Goal: Information Seeking & Learning: Compare options

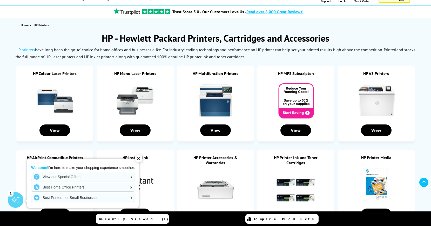
scroll to position [41, 0]
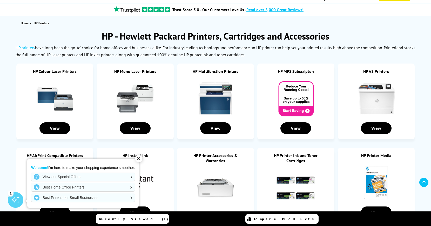
click at [141, 159] on div "✕" at bounding box center [138, 158] width 7 height 7
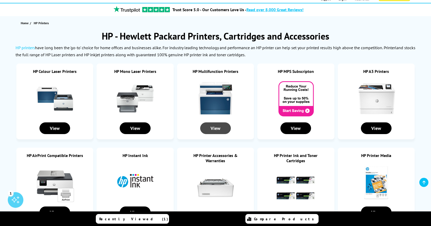
click at [216, 127] on div "View" at bounding box center [215, 128] width 31 height 12
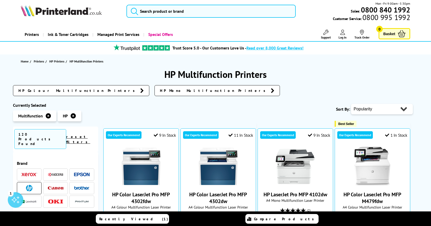
scroll to position [3, 0]
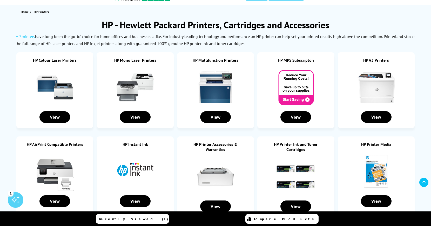
scroll to position [52, 0]
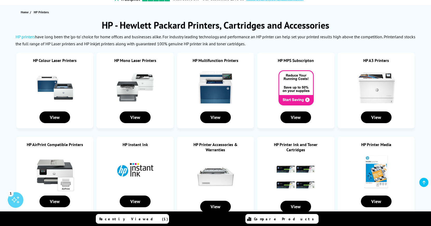
click at [219, 100] on img at bounding box center [215, 87] width 39 height 39
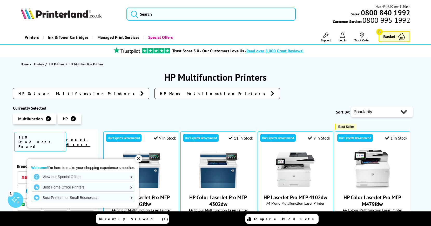
click at [138, 158] on div "✕" at bounding box center [138, 158] width 7 height 7
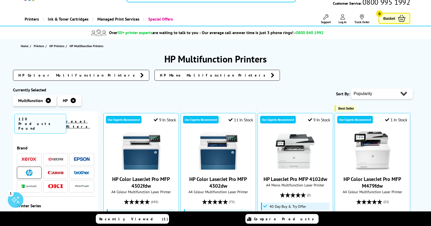
scroll to position [18, 0]
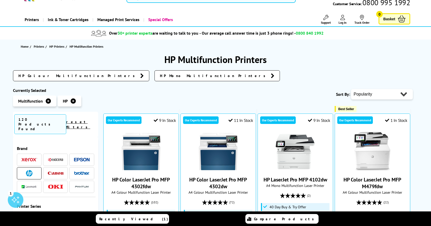
select select "Price Descending"
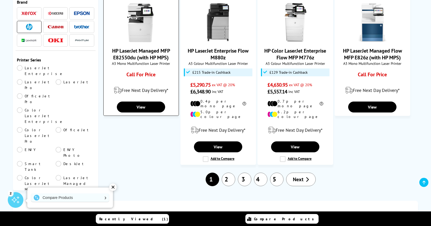
scroll to position [458, 0]
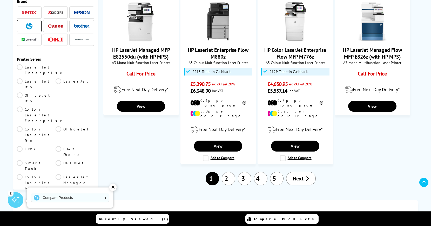
click at [227, 172] on link "2" at bounding box center [229, 179] width 14 height 14
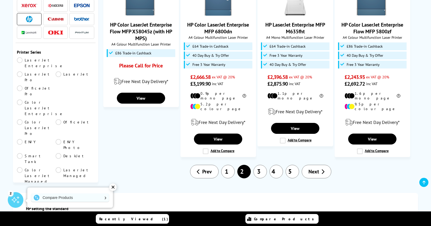
scroll to position [510, 0]
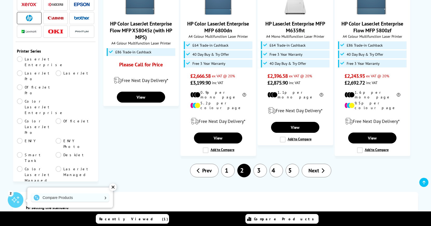
click at [318, 167] on span "Next" at bounding box center [314, 170] width 11 height 7
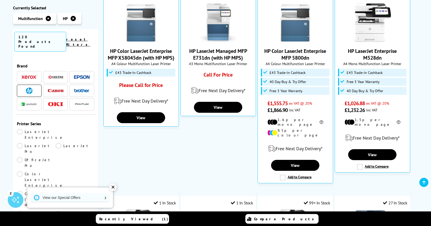
scroll to position [145, 0]
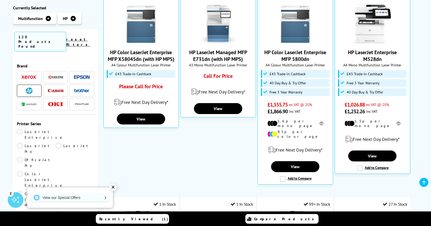
click at [79, 89] on img at bounding box center [82, 91] width 16 height 4
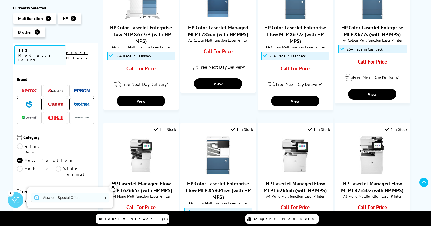
click at [73, 18] on icon at bounding box center [73, 18] width 5 height 5
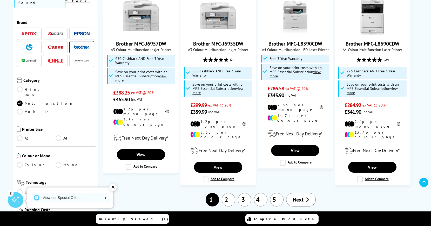
scroll to position [549, 0]
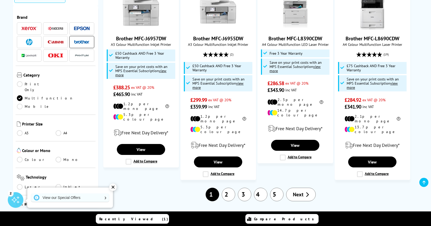
click at [58, 130] on link "A4" at bounding box center [75, 133] width 39 height 6
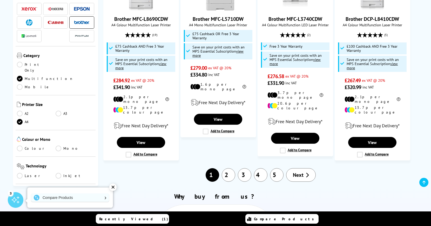
click at [19, 173] on link "Laser" at bounding box center [36, 176] width 39 height 6
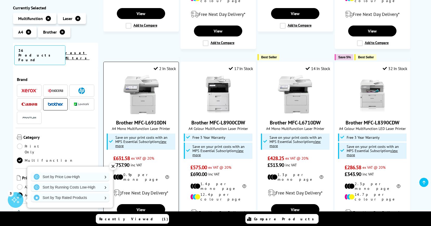
scroll to position [248, 0]
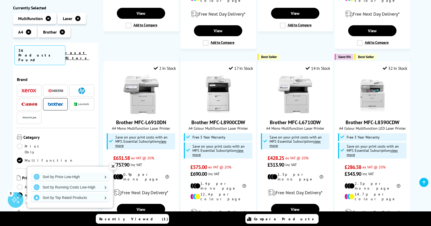
click at [113, 166] on div "✕" at bounding box center [112, 165] width 7 height 7
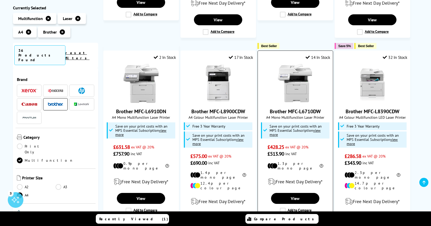
scroll to position [262, 0]
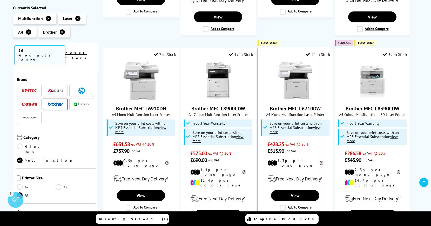
click at [292, 84] on img at bounding box center [295, 80] width 39 height 39
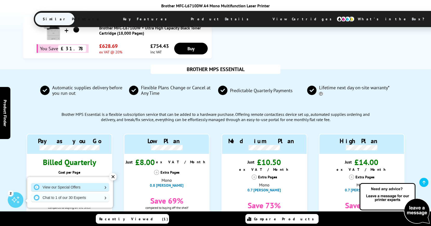
scroll to position [388, 0]
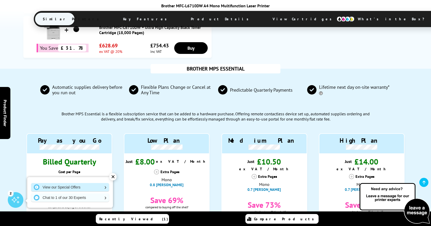
click at [104, 189] on link "View our Special Offers" at bounding box center [70, 187] width 78 height 8
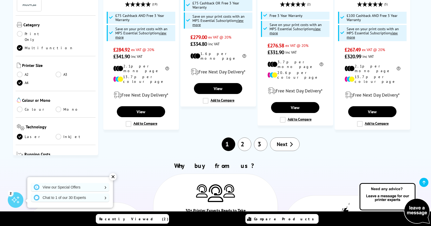
scroll to position [586, 0]
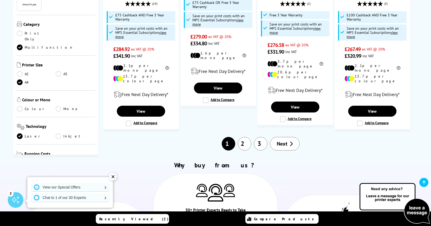
click at [248, 137] on link "2" at bounding box center [245, 144] width 14 height 14
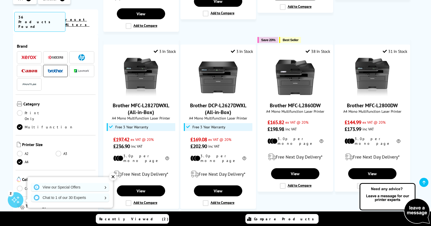
scroll to position [484, 0]
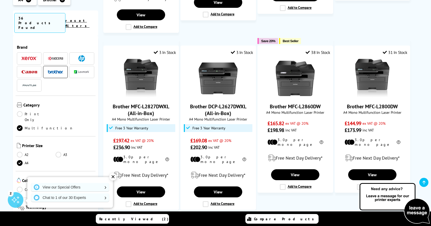
click at [54, 56] on img at bounding box center [56, 58] width 16 height 4
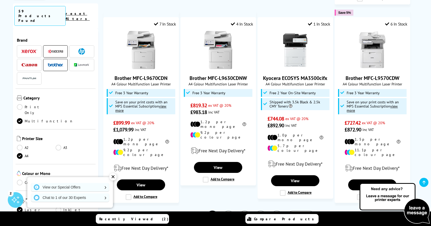
scroll to position [5, 0]
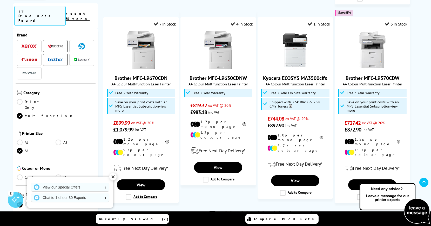
click at [19, 174] on link "Colour" at bounding box center [36, 177] width 39 height 6
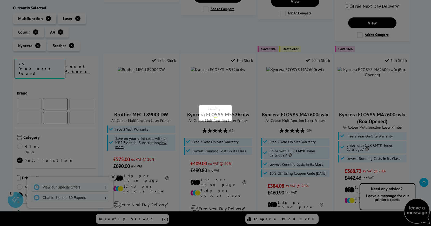
scroll to position [5, 0]
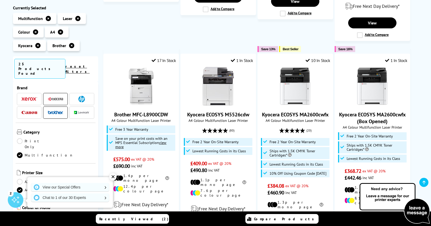
click at [70, 43] on icon at bounding box center [71, 45] width 5 height 5
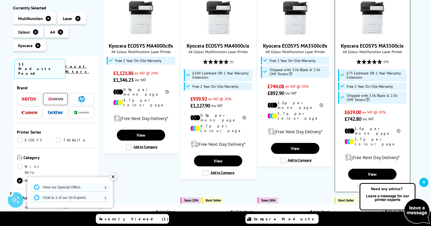
scroll to position [132, 0]
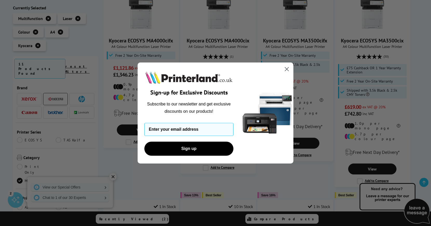
click at [286, 68] on icon "Close dialog" at bounding box center [287, 69] width 4 height 4
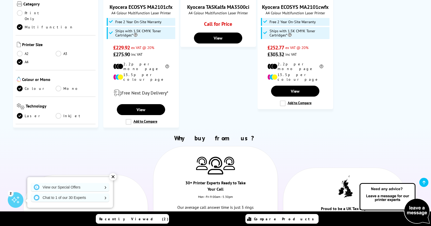
scroll to position [608, 0]
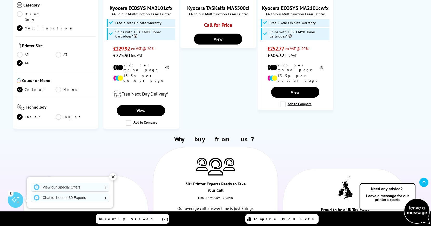
click at [81, 52] on ul "A2 A3 A4" at bounding box center [55, 60] width 77 height 17
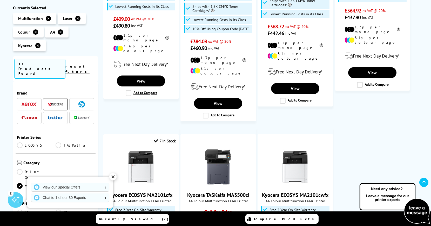
scroll to position [422, 0]
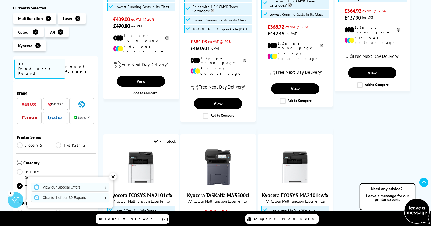
click at [29, 116] on img at bounding box center [30, 117] width 16 height 3
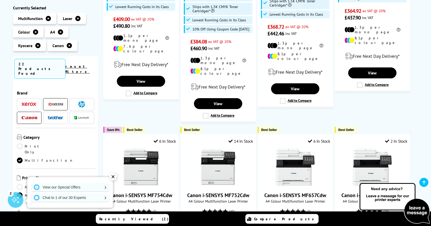
click at [37, 46] on icon at bounding box center [37, 45] width 5 height 5
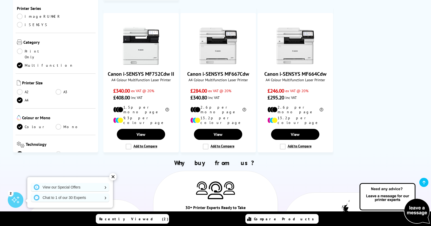
scroll to position [477, 0]
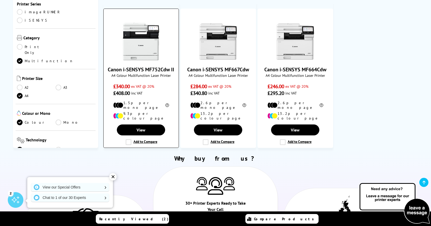
click at [136, 139] on label "Add to Compare" at bounding box center [142, 142] width 32 height 6
click at [0, 0] on input "Add to Compare" at bounding box center [0, 0] width 0 height 0
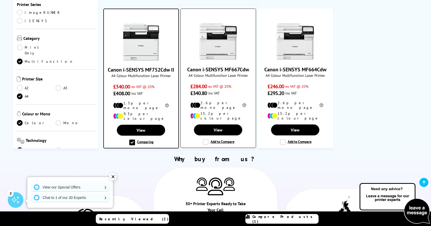
click at [206, 139] on label "Add to Compare" at bounding box center [219, 142] width 32 height 6
click at [0, 0] on input "Add to Compare" at bounding box center [0, 0] width 0 height 0
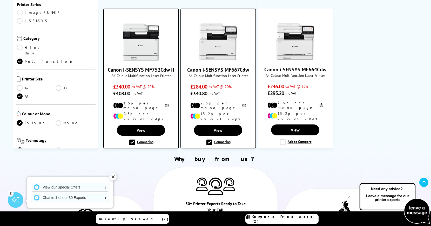
click at [284, 219] on span "Compare Products (2)" at bounding box center [286, 218] width 66 height 9
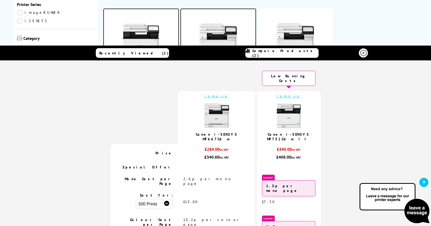
scroll to position [0, 0]
click at [365, 53] on icon at bounding box center [364, 53] width 6 height 6
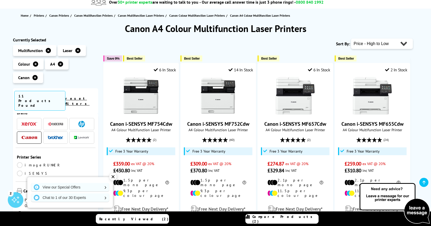
scroll to position [9, 0]
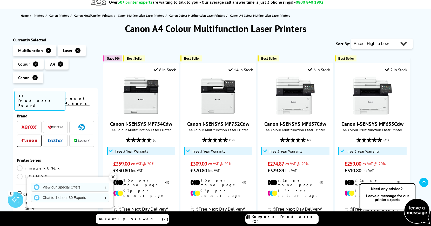
click at [79, 121] on li at bounding box center [81, 127] width 25 height 12
click at [81, 124] on img at bounding box center [81, 127] width 6 height 6
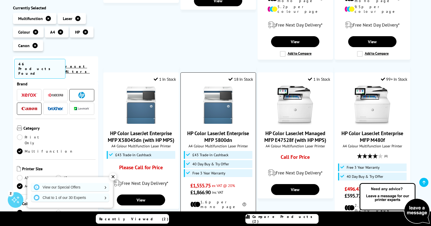
scroll to position [400, 0]
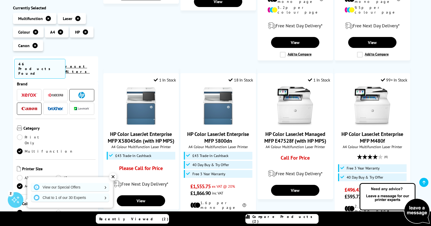
click at [27, 105] on span at bounding box center [30, 108] width 16 height 6
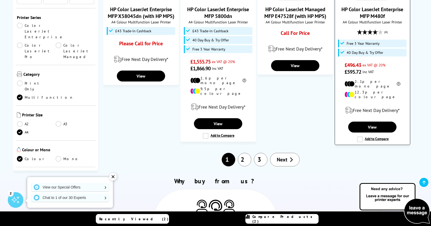
scroll to position [529, 0]
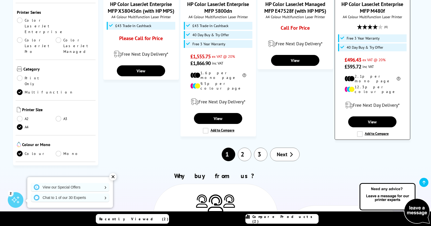
click at [359, 131] on label "Add to Compare" at bounding box center [373, 134] width 32 height 6
click at [0, 0] on input "Add to Compare" at bounding box center [0, 0] width 0 height 0
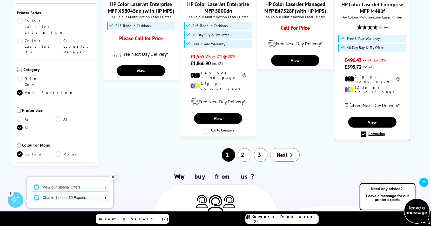
click at [245, 148] on link "2" at bounding box center [245, 155] width 14 height 14
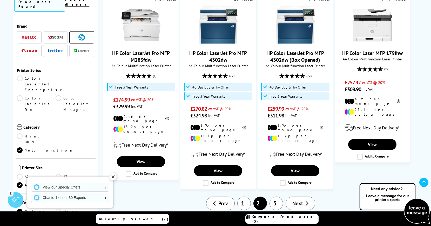
scroll to position [540, 0]
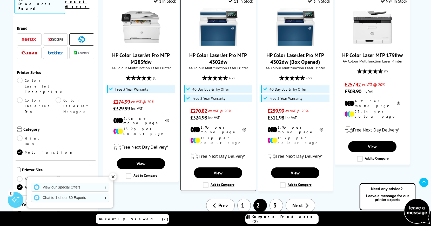
click at [206, 182] on label "Add to Compare" at bounding box center [219, 185] width 32 height 6
click at [0, 0] on input "Add to Compare" at bounding box center [0, 0] width 0 height 0
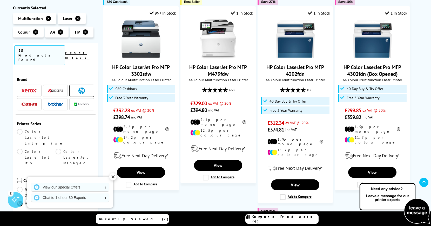
scroll to position [319, 0]
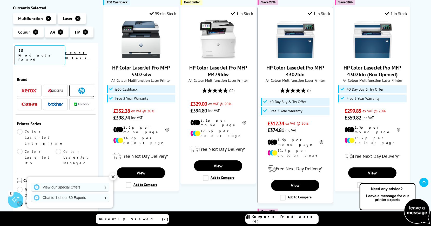
click at [282, 194] on label "Add to Compare" at bounding box center [296, 197] width 32 height 6
click at [0, 0] on input "Add to Compare" at bounding box center [0, 0] width 0 height 0
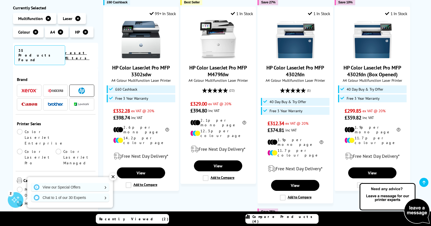
click at [281, 219] on span "Compare Products (4)" at bounding box center [286, 218] width 66 height 9
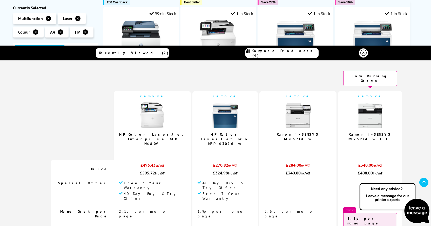
scroll to position [0, 0]
drag, startPoint x: 120, startPoint y: 68, endPoint x: 107, endPoint y: 68, distance: 13.3
click at [114, 68] on td at bounding box center [82, 79] width 63 height 23
click at [358, 116] on img at bounding box center [371, 115] width 26 height 26
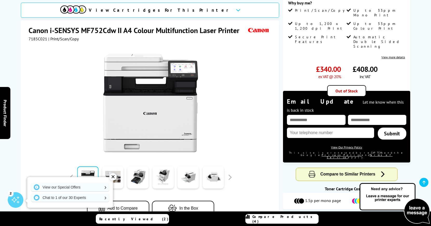
scroll to position [81, 0]
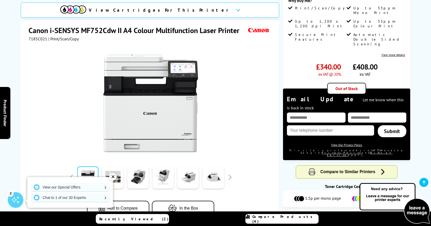
click at [112, 176] on div "✕" at bounding box center [112, 176] width 7 height 7
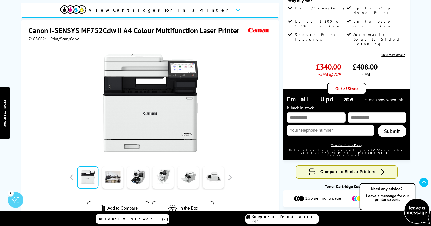
click at [136, 115] on img at bounding box center [151, 103] width 102 height 102
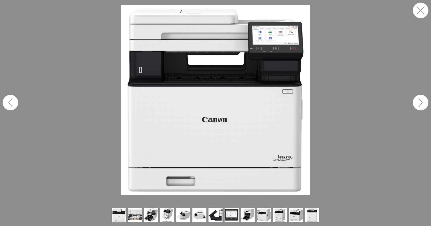
click at [421, 102] on button "button" at bounding box center [421, 103] width 16 height 16
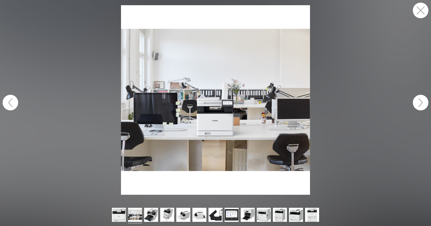
click at [421, 102] on button "button" at bounding box center [421, 103] width 16 height 16
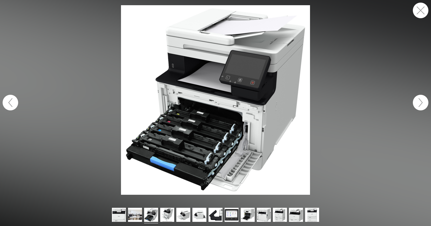
click at [421, 102] on button "button" at bounding box center [421, 103] width 16 height 16
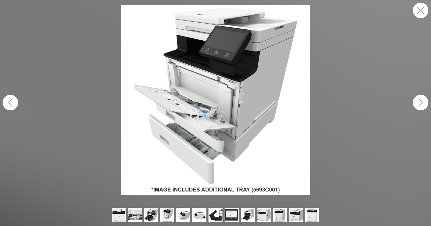
click at [421, 102] on button "button" at bounding box center [421, 103] width 16 height 16
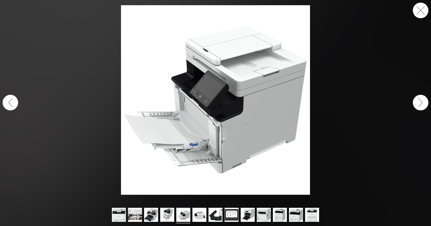
click at [421, 102] on button "button" at bounding box center [421, 103] width 16 height 16
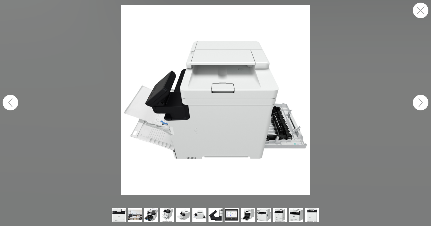
click at [421, 102] on button "button" at bounding box center [421, 103] width 16 height 16
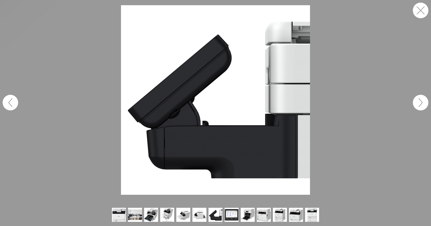
click at [421, 102] on button "button" at bounding box center [421, 103] width 16 height 16
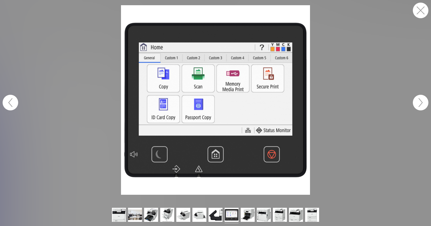
click at [421, 102] on button "button" at bounding box center [421, 103] width 16 height 16
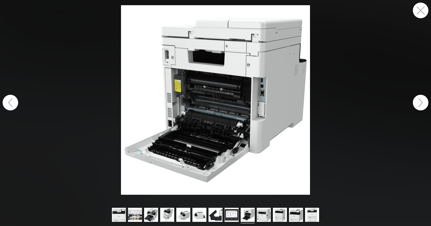
click at [421, 102] on button "button" at bounding box center [421, 103] width 16 height 16
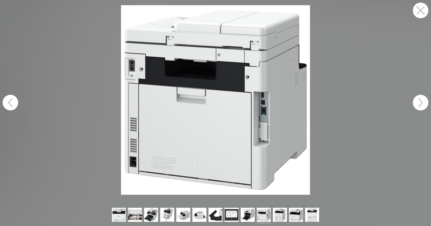
click at [421, 102] on button "button" at bounding box center [421, 103] width 16 height 16
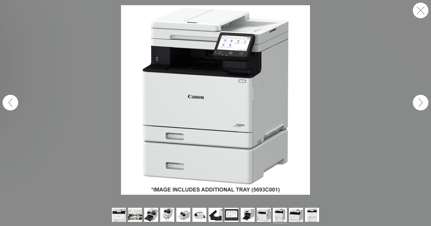
click at [421, 102] on button "button" at bounding box center [421, 103] width 16 height 16
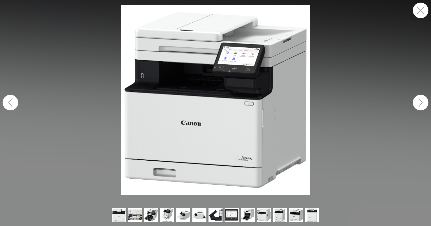
click at [421, 102] on button "button" at bounding box center [421, 103] width 16 height 16
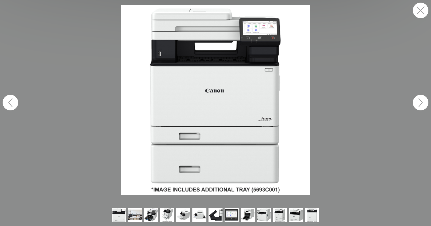
click at [420, 13] on button "button" at bounding box center [421, 11] width 16 height 16
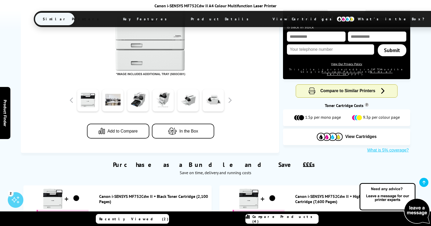
scroll to position [157, 0]
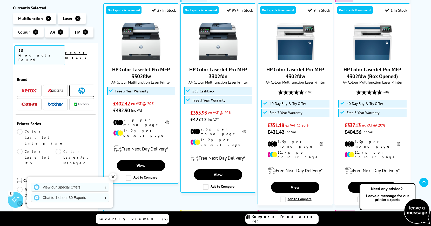
scroll to position [97, 0]
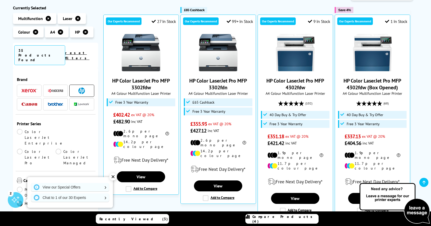
click at [276, 216] on span "Compare Products (4)" at bounding box center [286, 218] width 66 height 9
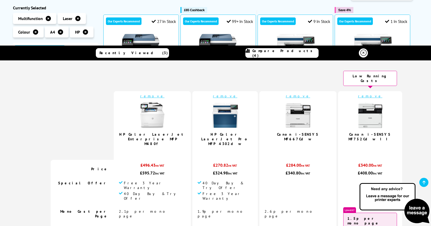
scroll to position [0, 0]
click at [358, 115] on img at bounding box center [371, 115] width 26 height 26
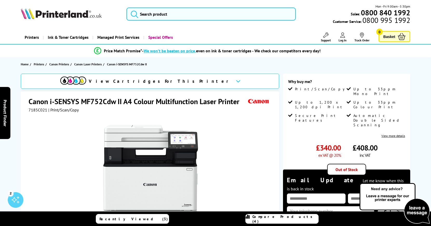
click at [57, 15] on img at bounding box center [61, 13] width 81 height 11
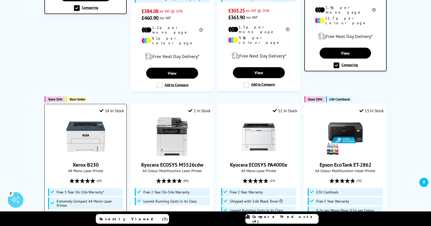
scroll to position [342, 0]
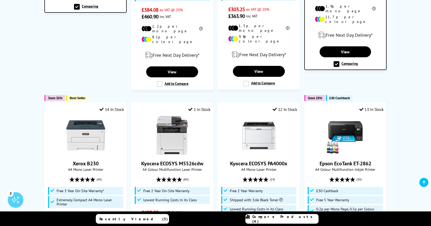
click at [135, 218] on span "Recently Viewed (3)" at bounding box center [134, 218] width 69 height 5
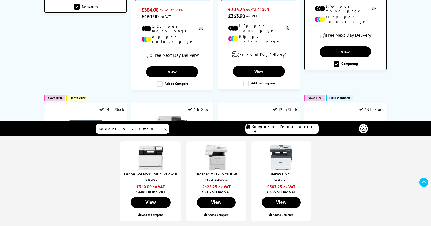
click at [154, 158] on img at bounding box center [151, 157] width 26 height 26
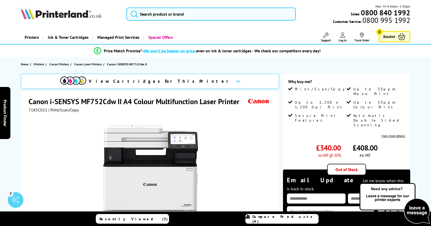
click at [250, 217] on icon at bounding box center [248, 218] width 4 height 9
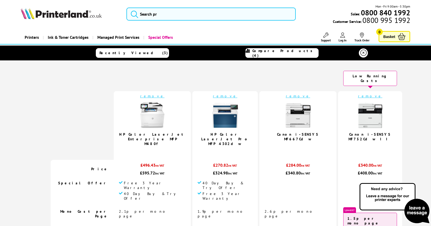
click at [363, 53] on icon at bounding box center [364, 53] width 6 height 6
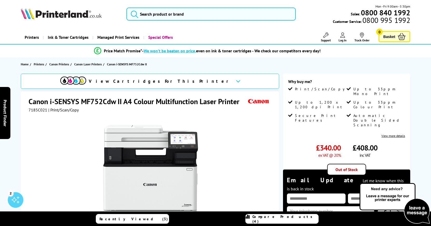
click at [274, 221] on span "Compare Products (4)" at bounding box center [286, 218] width 66 height 9
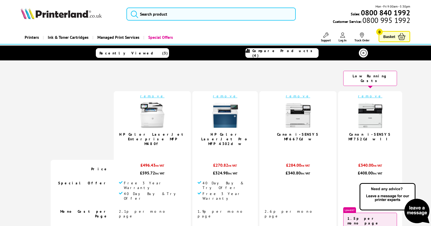
click at [154, 94] on link "remove" at bounding box center [152, 96] width 24 height 5
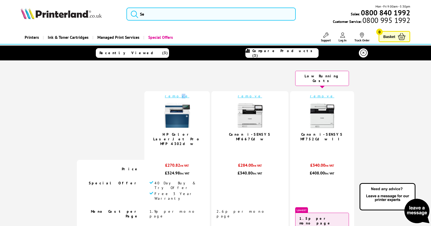
click at [189, 94] on link "remove" at bounding box center [177, 96] width 24 height 5
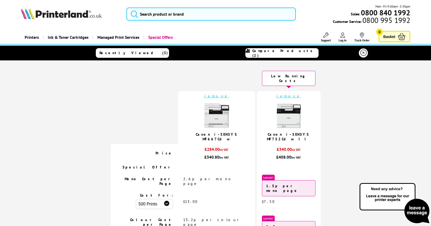
click at [217, 94] on link "remove" at bounding box center [217, 96] width 24 height 5
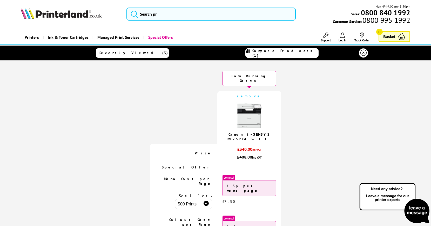
click at [249, 94] on link "remove" at bounding box center [249, 96] width 24 height 5
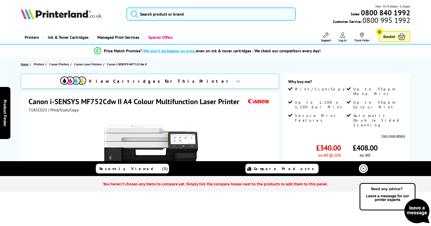
click at [25, 64] on span "Home" at bounding box center [25, 63] width 8 height 5
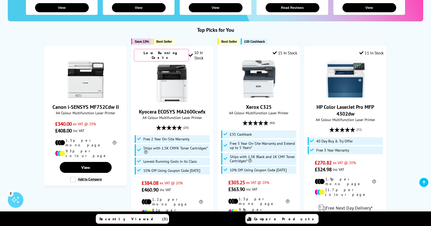
scroll to position [169, 0]
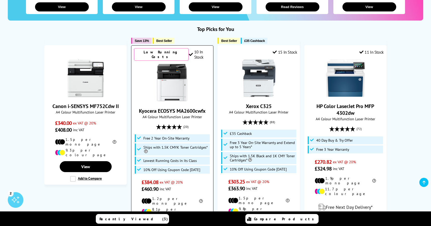
click at [173, 82] on img at bounding box center [172, 82] width 39 height 39
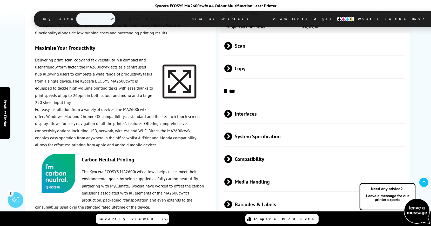
scroll to position [973, 0]
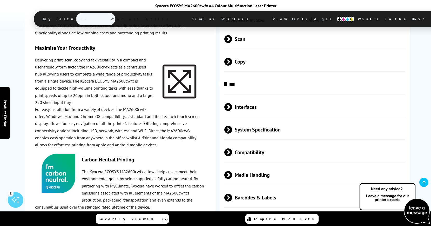
click at [232, 126] on span at bounding box center [232, 130] width 0 height 8
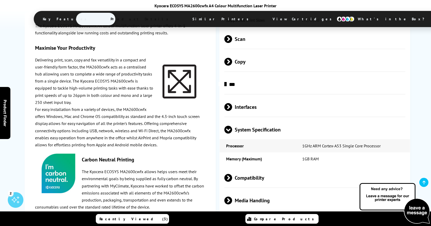
click at [228, 133] on span at bounding box center [229, 133] width 8 height 0
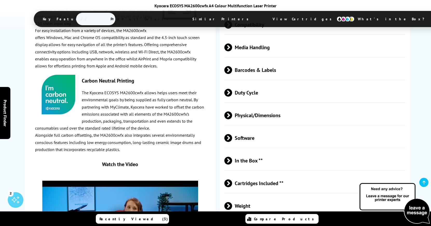
scroll to position [1124, 0]
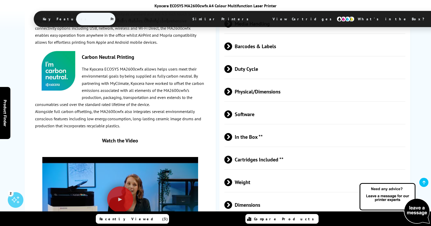
click at [232, 155] on span at bounding box center [232, 159] width 0 height 8
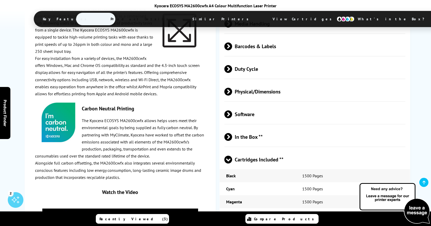
click at [229, 163] on span at bounding box center [229, 163] width 8 height 0
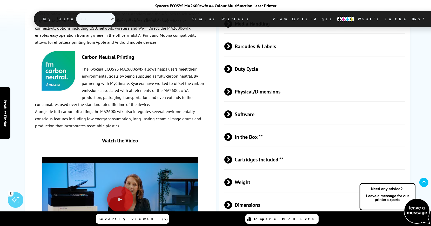
click at [232, 178] on span at bounding box center [232, 182] width 0 height 8
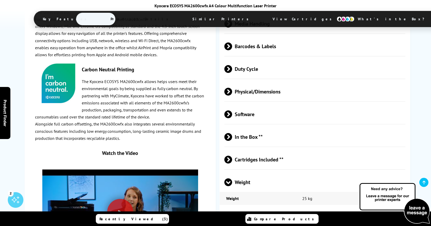
click at [228, 186] on span at bounding box center [229, 186] width 8 height 0
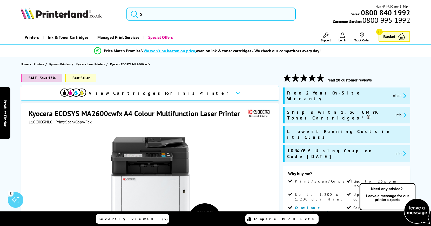
scroll to position [0, 0]
